Goal: Task Accomplishment & Management: Manage account settings

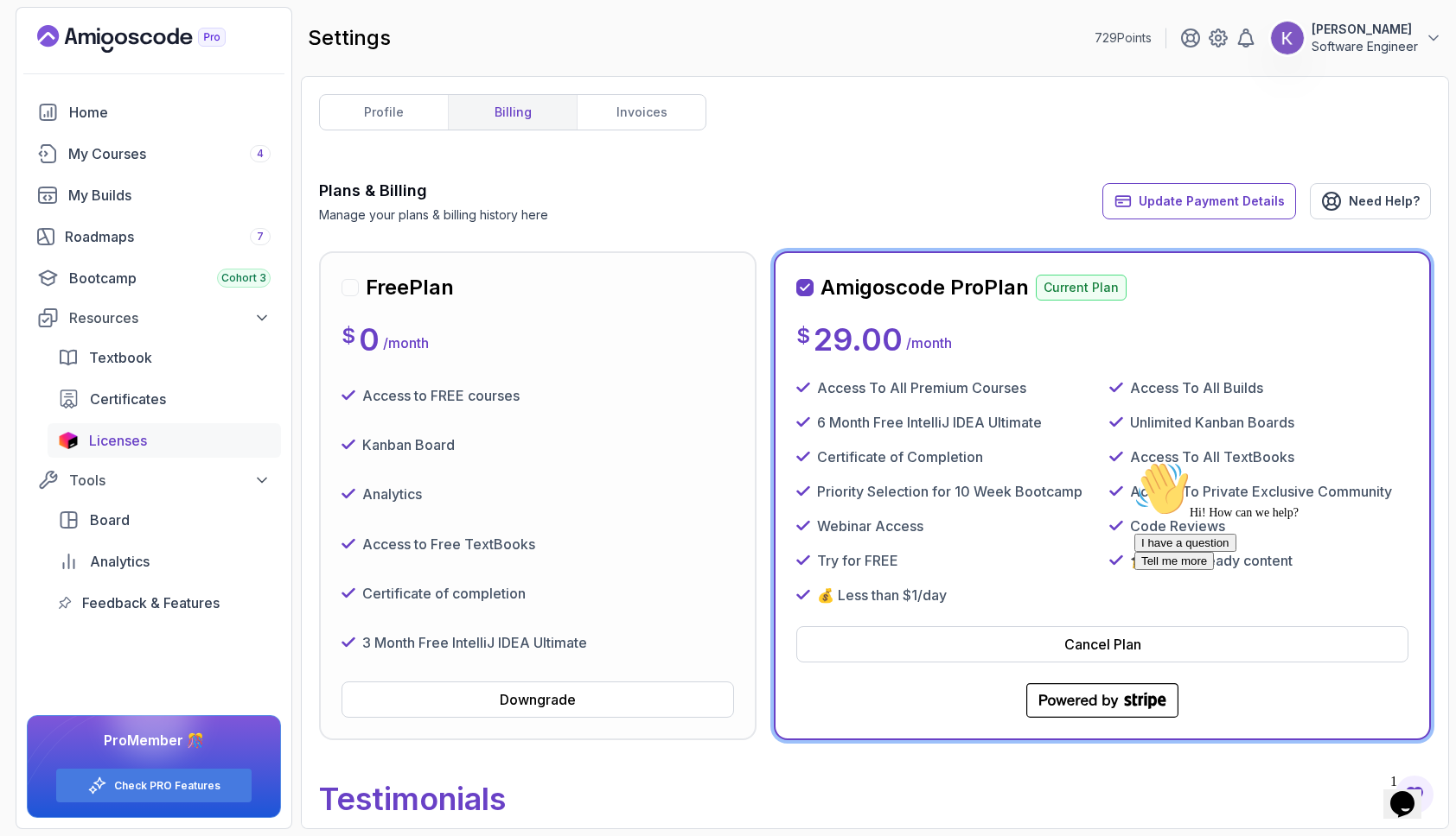
click at [114, 438] on span "Licenses" at bounding box center [118, 440] width 58 height 21
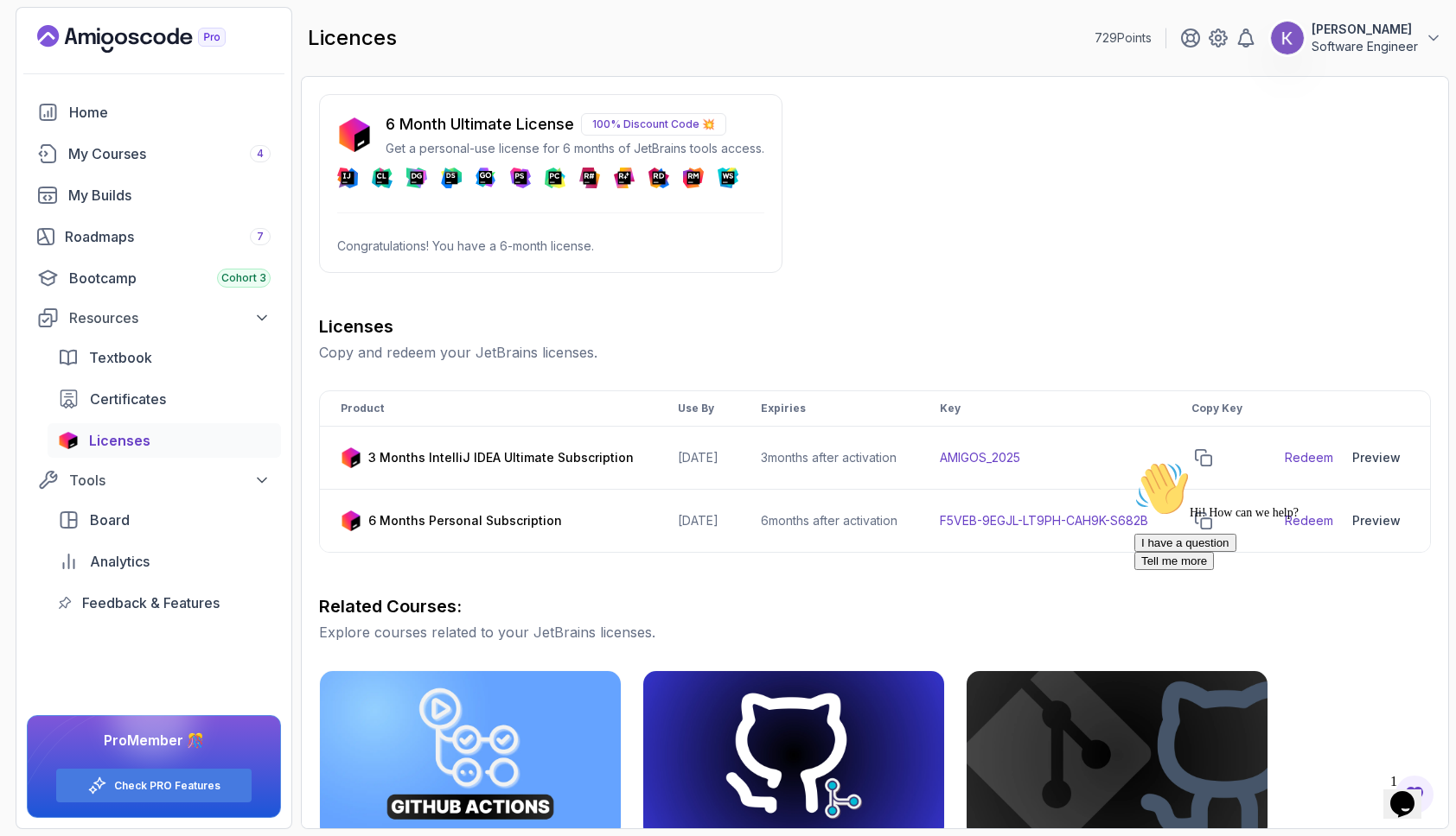
click at [696, 126] on p "100% Discount Code 💥" at bounding box center [653, 125] width 146 height 23
click at [1316, 534] on div "Hi! How can we help? I have a question Tell me more" at bounding box center [1289, 515] width 311 height 108
click at [1298, 536] on div "Hi! How can we help? I have a question Tell me more" at bounding box center [1289, 515] width 311 height 108
click at [1215, 535] on div "Hi! How can we help? I have a question Tell me more" at bounding box center [1289, 515] width 311 height 108
click at [1416, 790] on icon "Opens Chat This icon Opens the chat window." at bounding box center [1402, 804] width 28 height 28
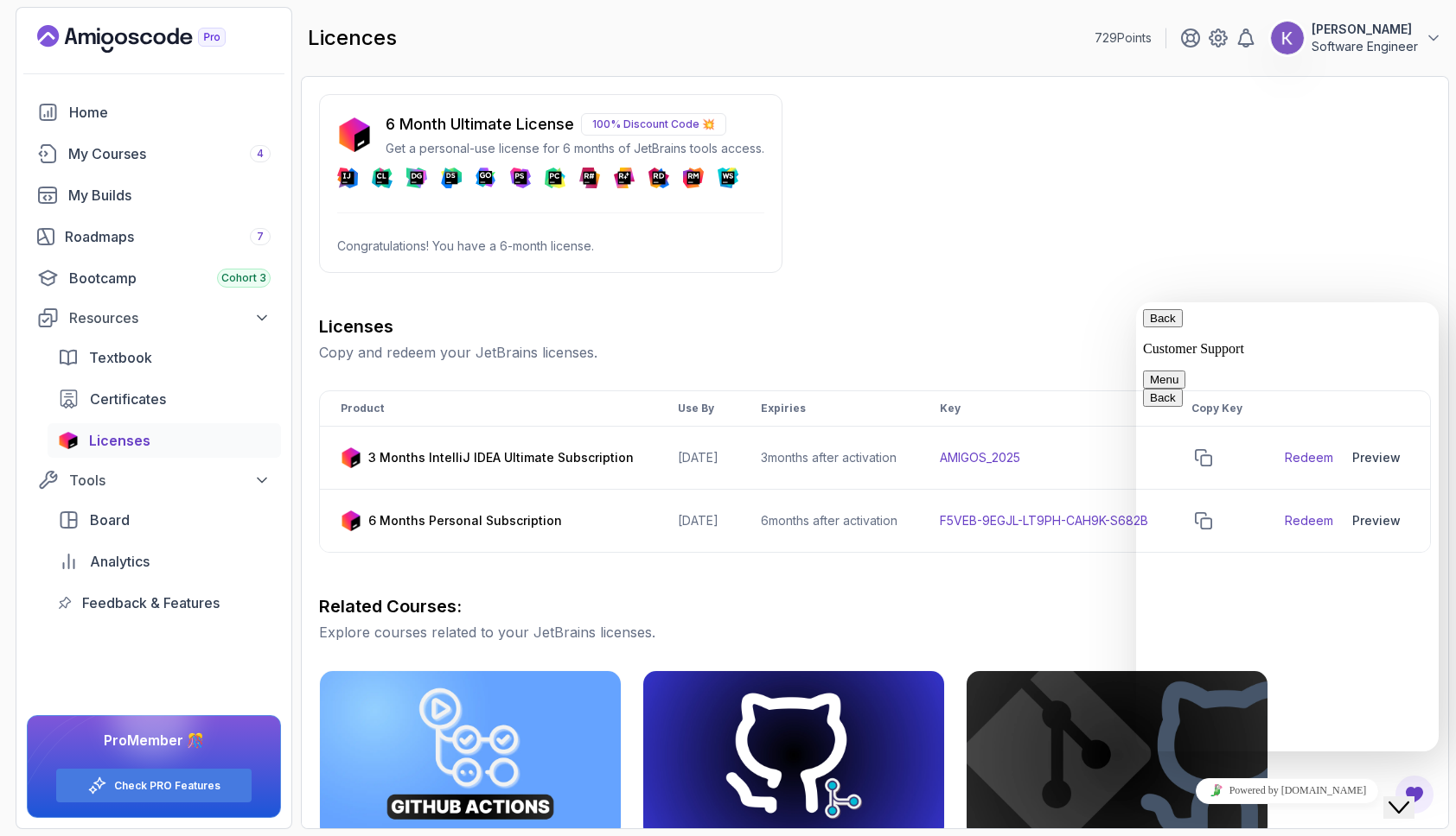
click at [1168, 323] on button "Back" at bounding box center [1163, 318] width 40 height 18
click at [1158, 194] on div "6 Month Ultimate License 100% Discount Code 💥 Get a personal-use license for 6 …" at bounding box center [875, 640] width 1112 height 1093
click at [1218, 267] on div "6 Month Ultimate License 100% Discount Code 💥 Get a personal-use license for 6 …" at bounding box center [875, 640] width 1112 height 1093
click at [1084, 607] on div "Licenses Copy and redeem your JetBrains licenses. Product Use By Expiries Key C…" at bounding box center [875, 750] width 1112 height 872
click at [1022, 700] on img at bounding box center [1116, 755] width 316 height 177
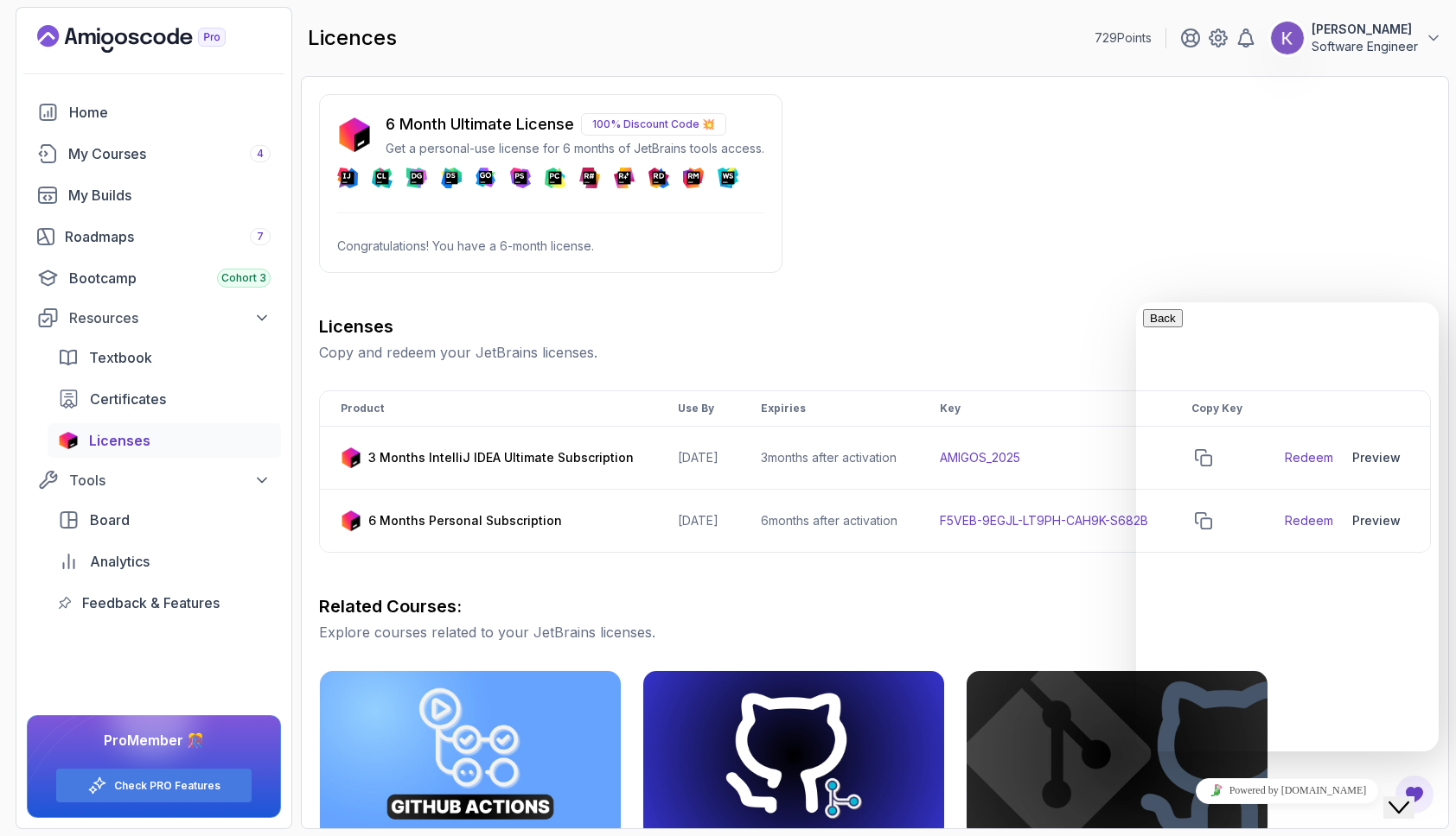
click at [1409, 797] on icon "Close Chat This icon closes the chat window." at bounding box center [1399, 807] width 21 height 21
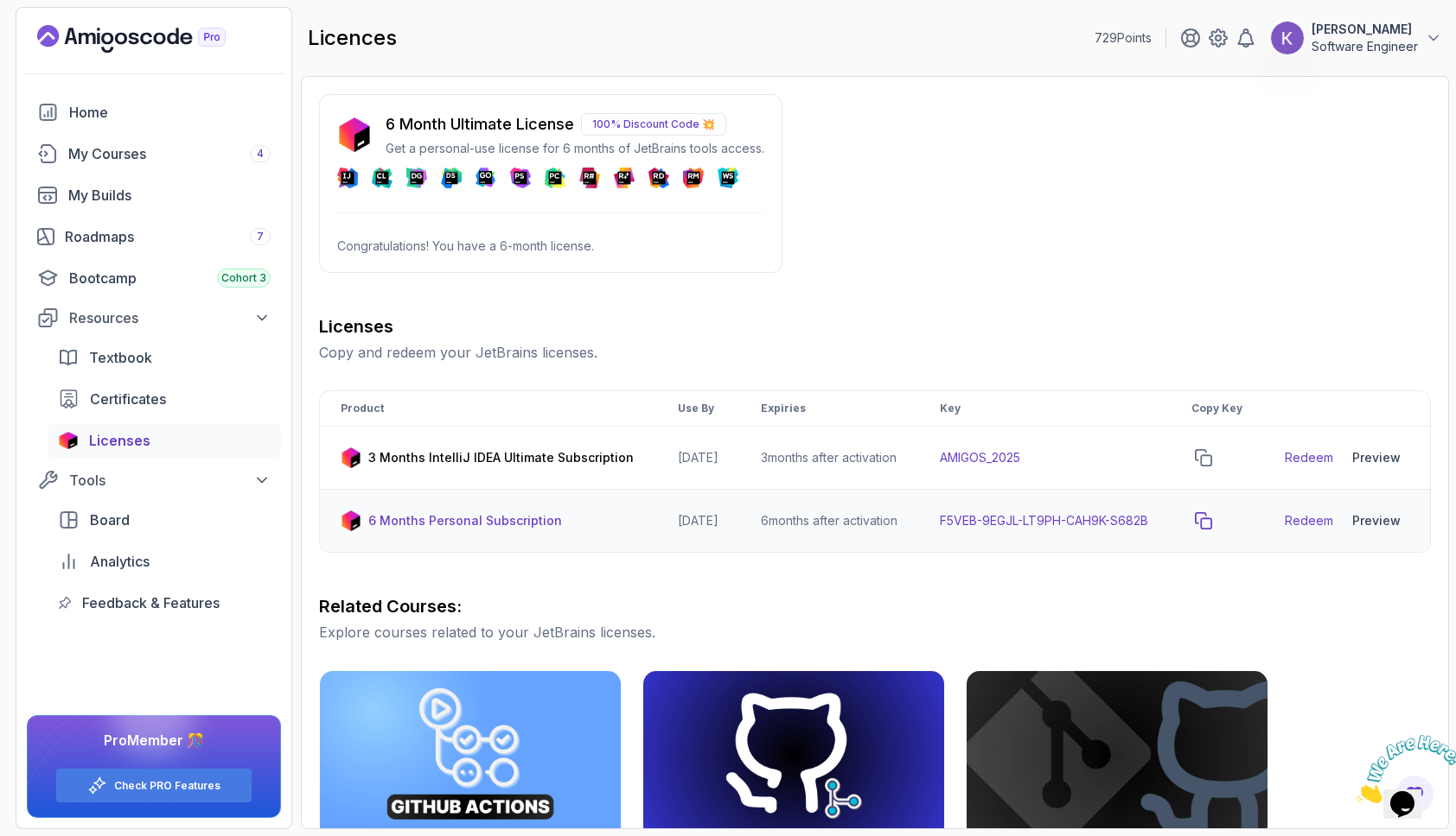
click at [1211, 530] on icon "copy-button" at bounding box center [1203, 521] width 17 height 17
click at [1211, 467] on icon "copy-button" at bounding box center [1203, 457] width 17 height 17
click at [166, 437] on div "Licenses" at bounding box center [180, 440] width 182 height 21
click at [1354, 34] on p "[PERSON_NAME]" at bounding box center [1365, 29] width 107 height 17
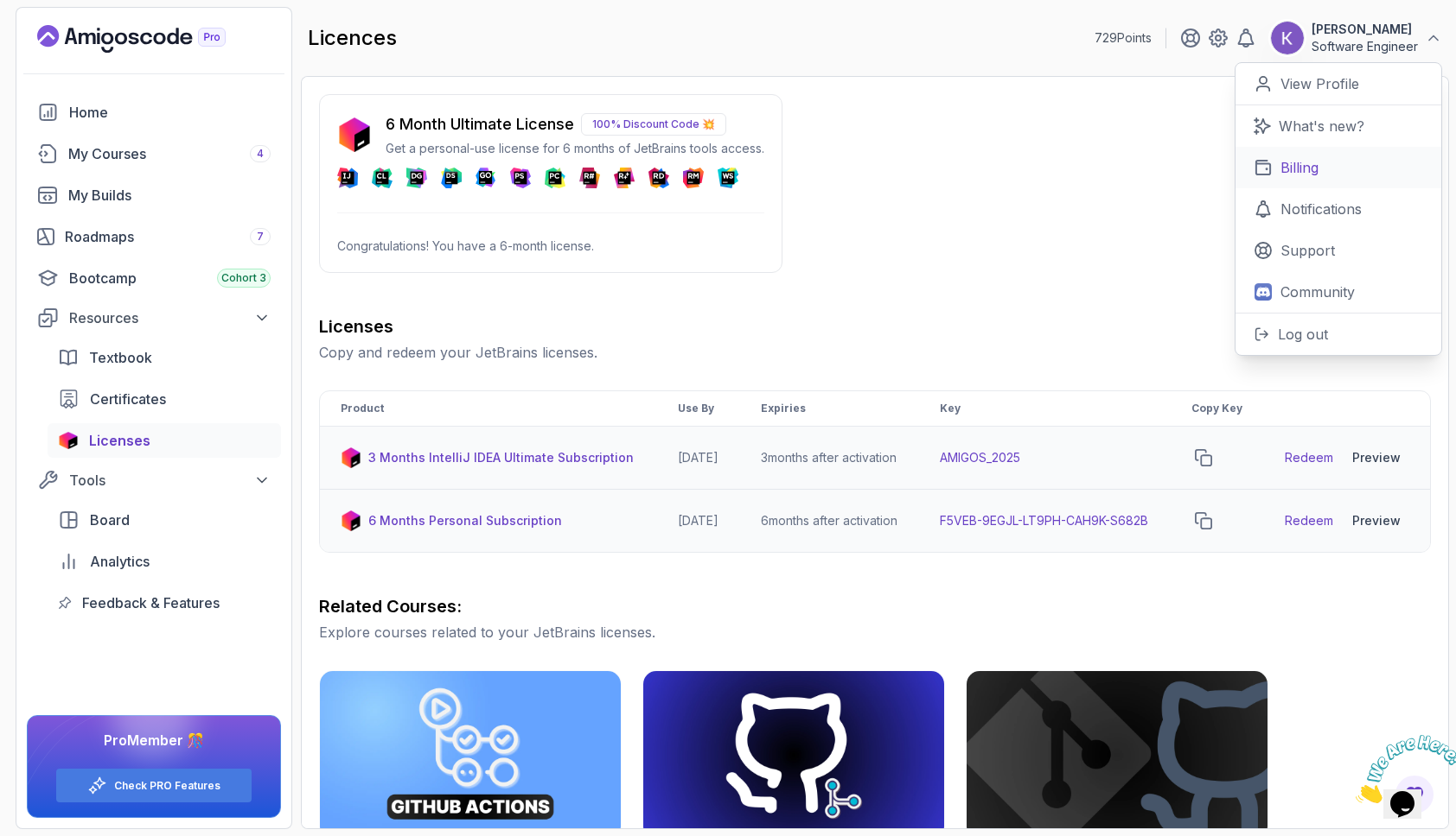
click at [1323, 180] on link "Billing" at bounding box center [1338, 167] width 206 height 42
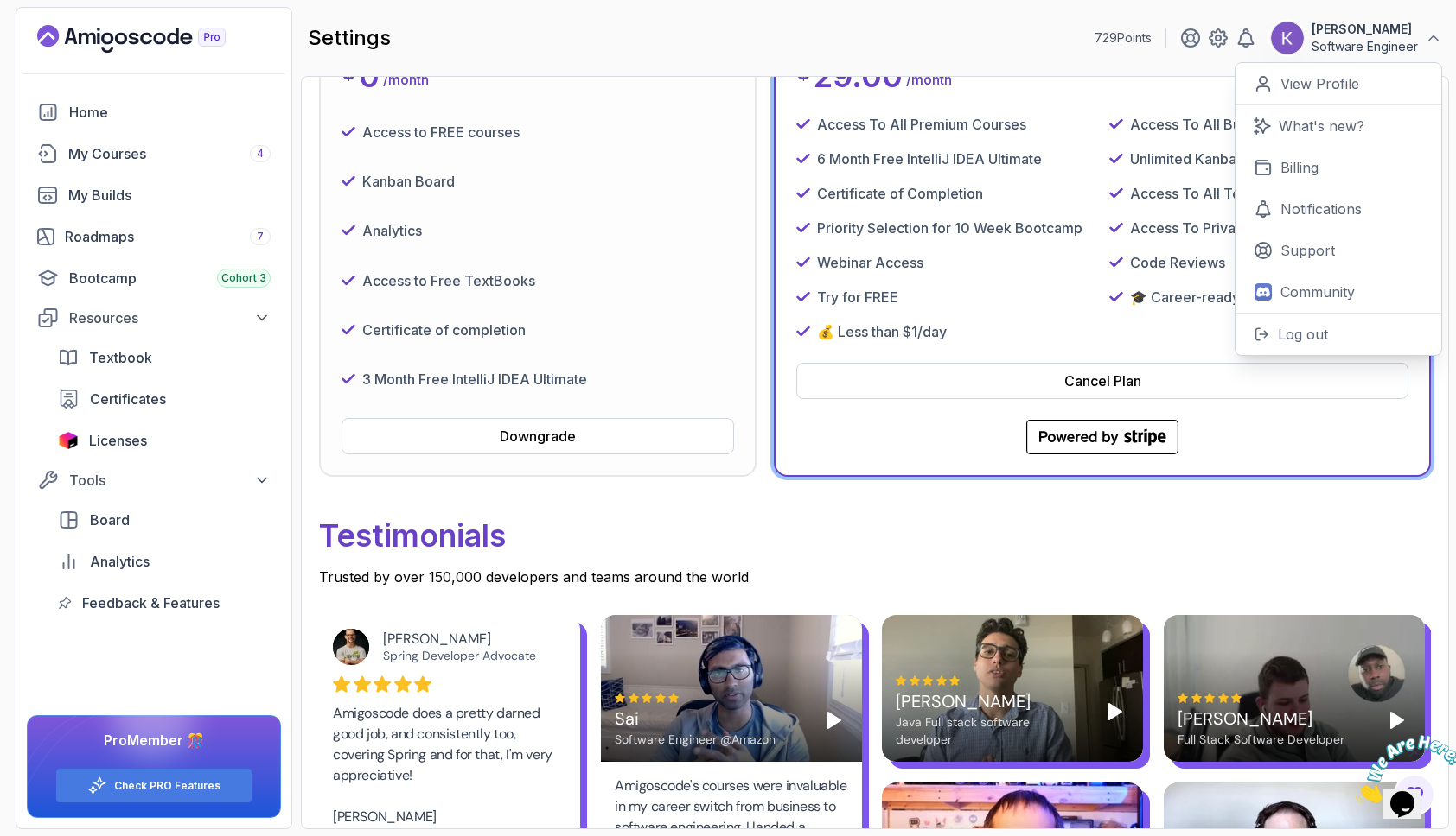
scroll to position [198, 0]
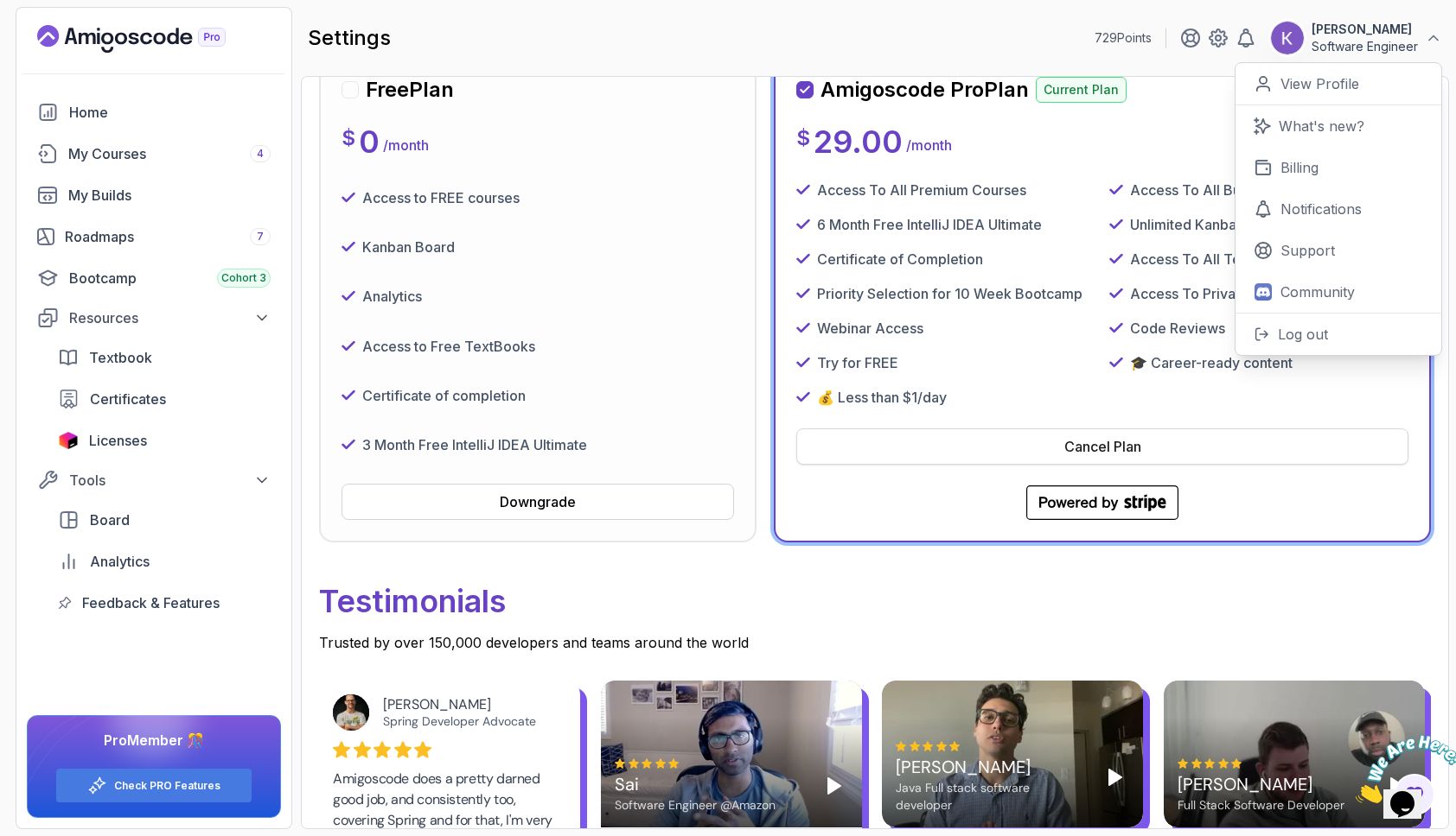
click at [1096, 440] on div "Cancel Plan" at bounding box center [1102, 447] width 77 height 21
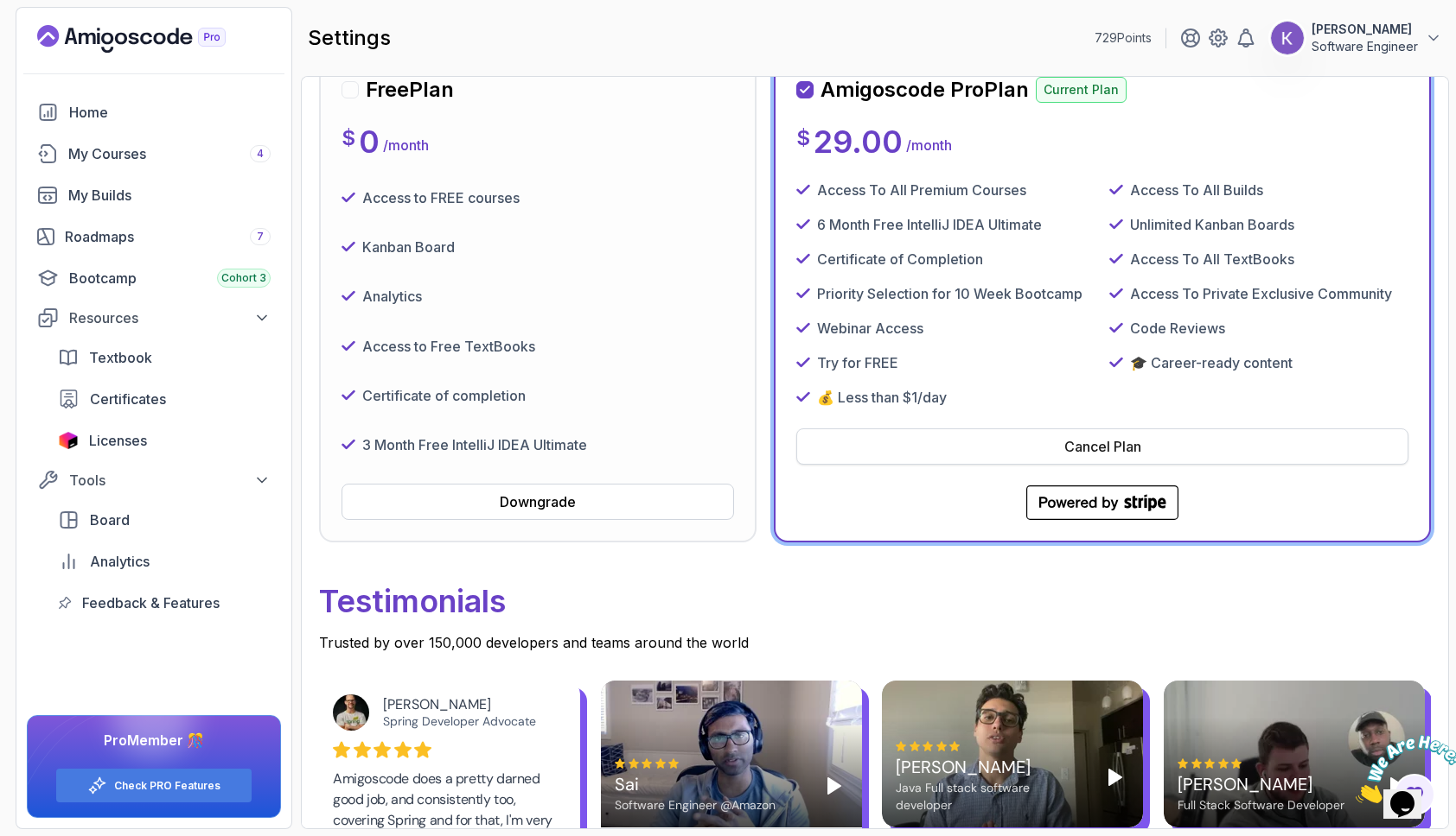
click at [1088, 447] on div "Cancel Plan" at bounding box center [1102, 447] width 77 height 21
